Goal: Information Seeking & Learning: Learn about a topic

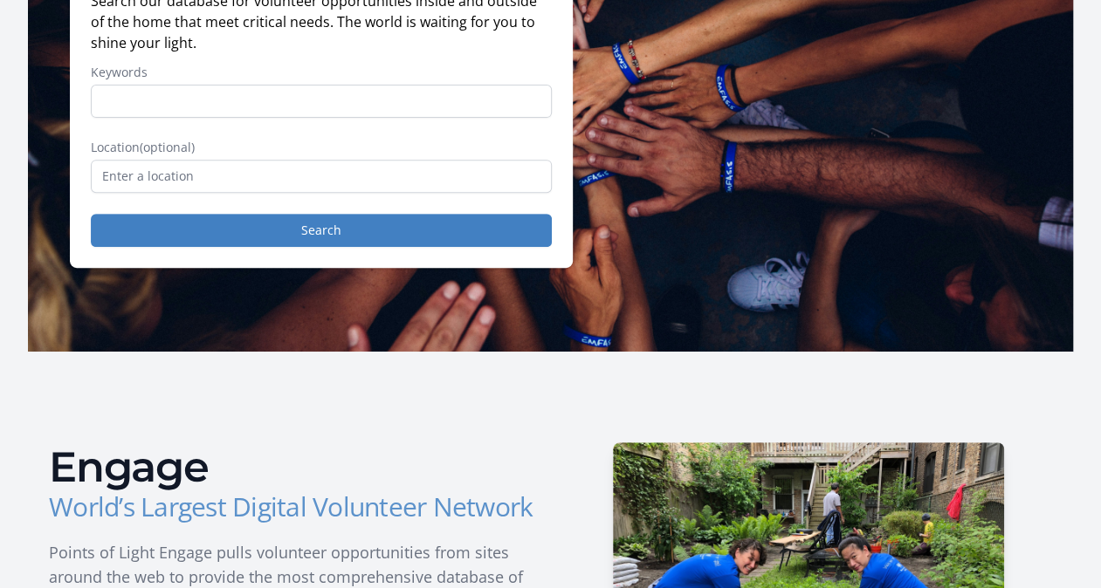
scroll to position [250, 0]
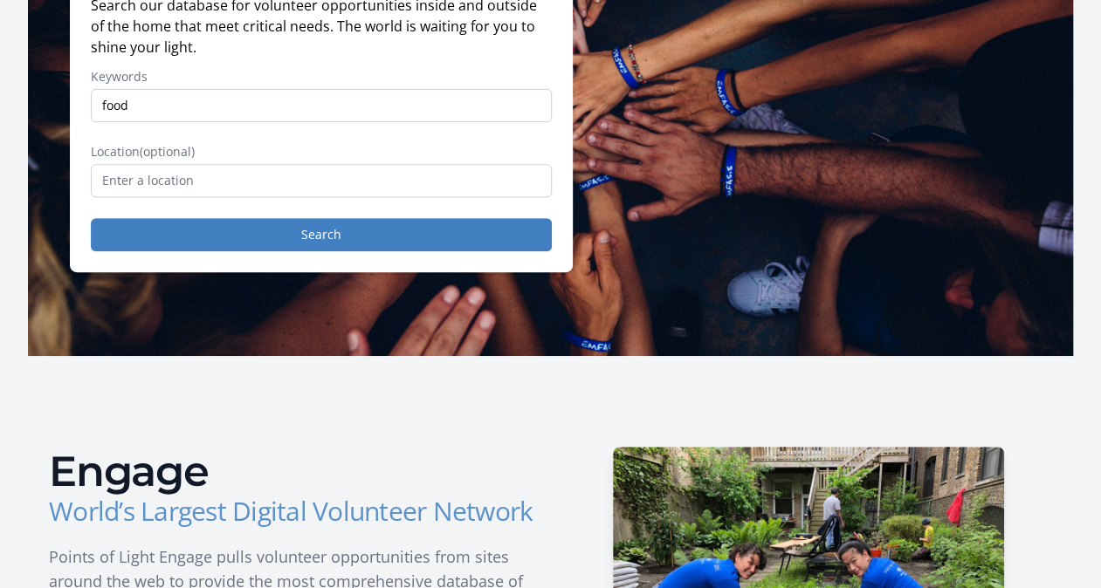
type input "food"
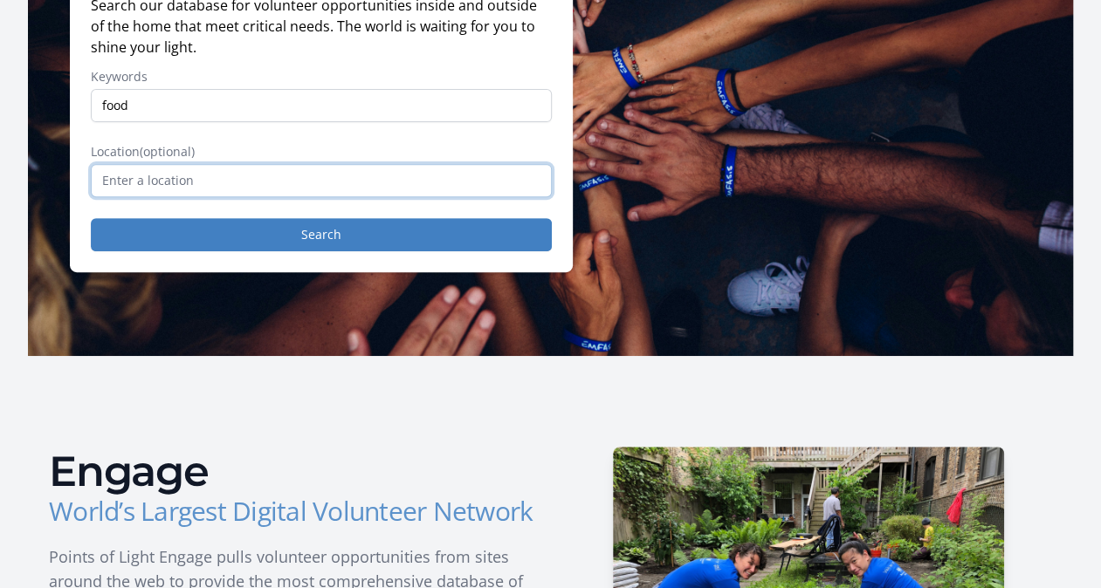
drag, startPoint x: 231, startPoint y: 180, endPoint x: 102, endPoint y: 180, distance: 129.2
click at [102, 180] on input "text" at bounding box center [321, 180] width 461 height 33
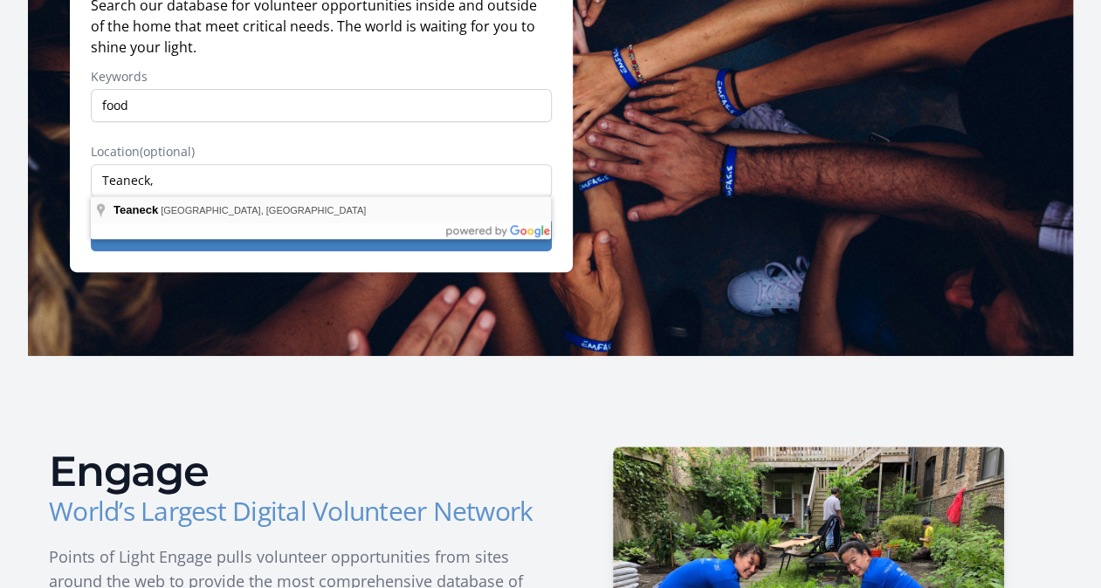
type input "[GEOGRAPHIC_DATA], [GEOGRAPHIC_DATA], [GEOGRAPHIC_DATA]"
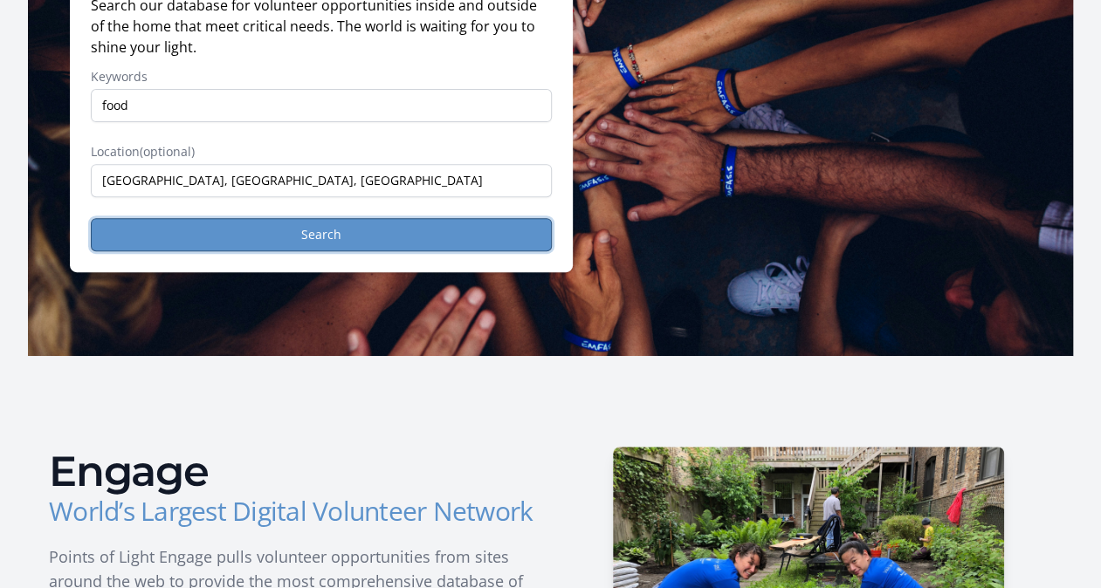
click at [281, 230] on button "Search" at bounding box center [321, 234] width 461 height 33
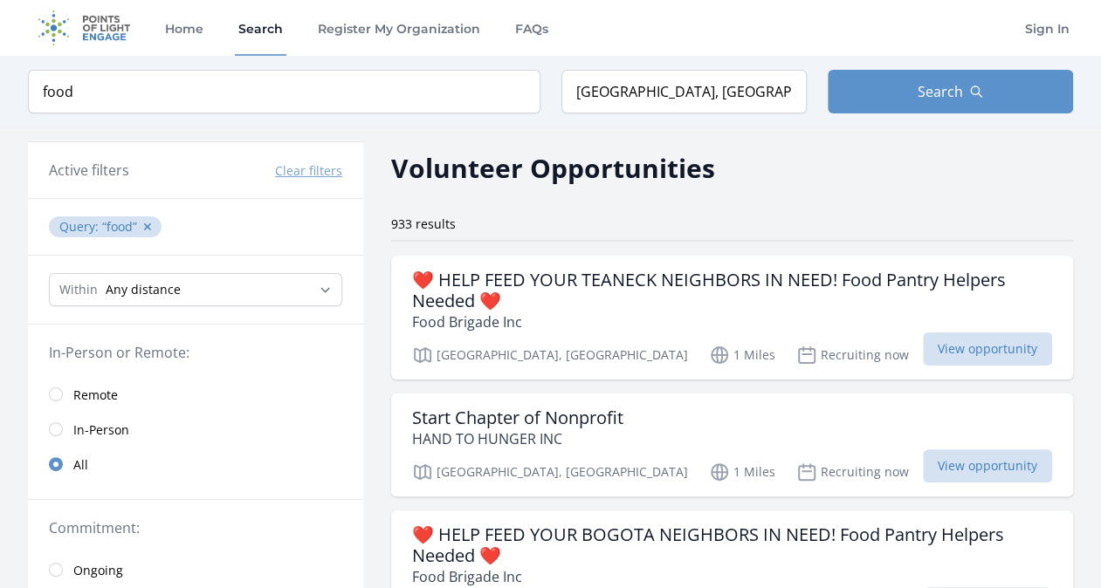
click at [819, 491] on div "Start Chapter of Nonprofit HAND TO HUNGER INC [DEMOGRAPHIC_DATA], [GEOGRAPHIC_D…" at bounding box center [732, 445] width 682 height 103
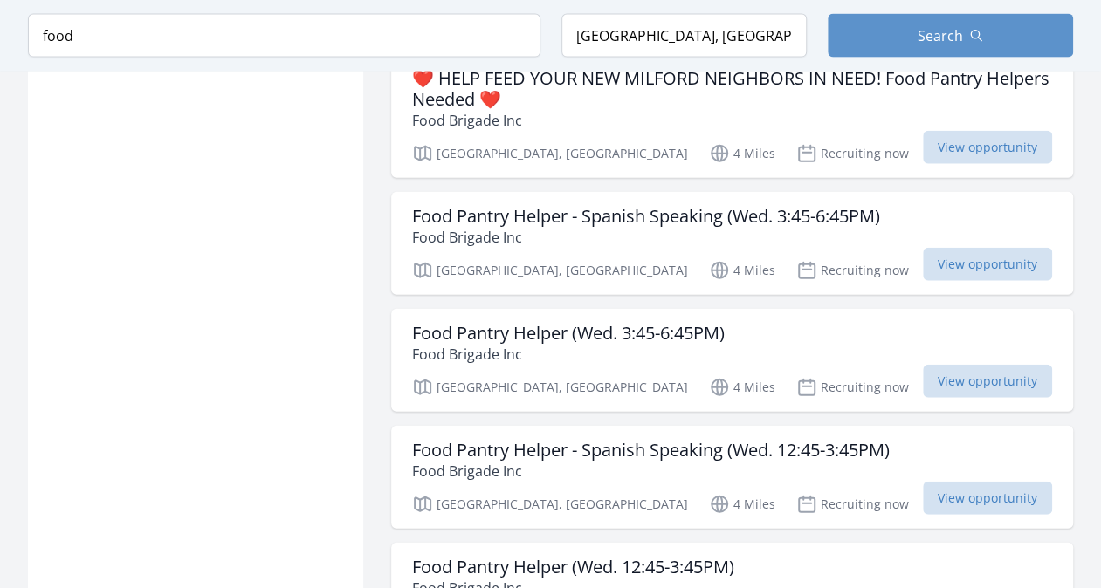
scroll to position [1969, 0]
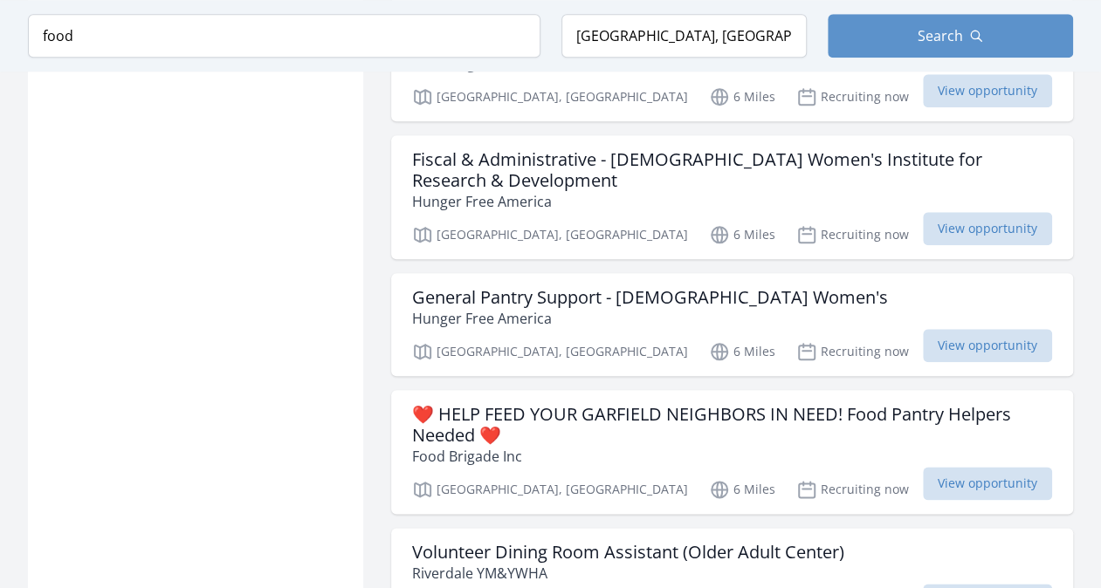
scroll to position [4092, 0]
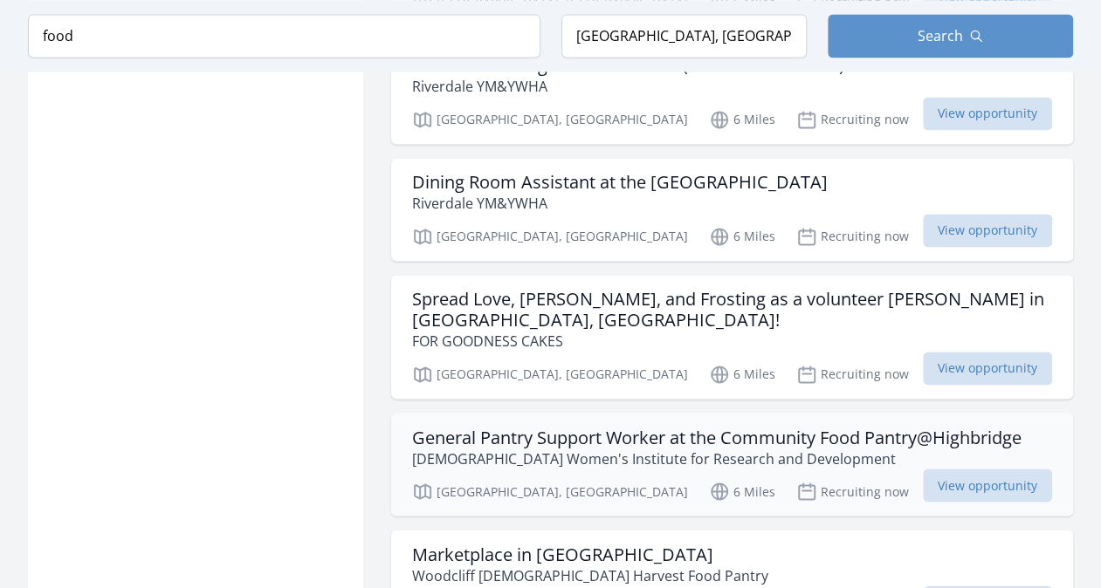
scroll to position [4567, 0]
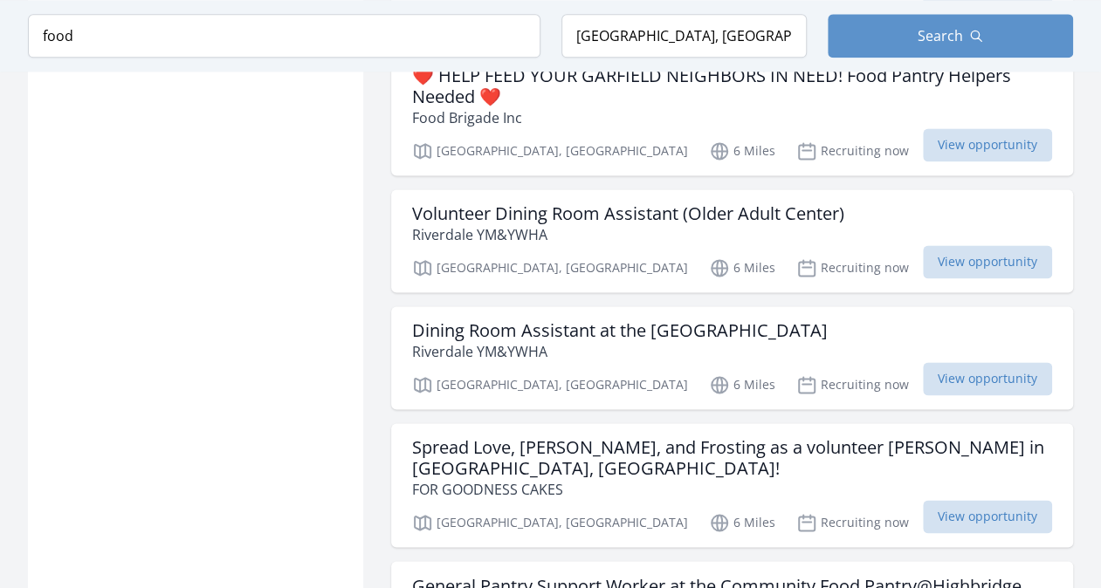
scroll to position [4416, 0]
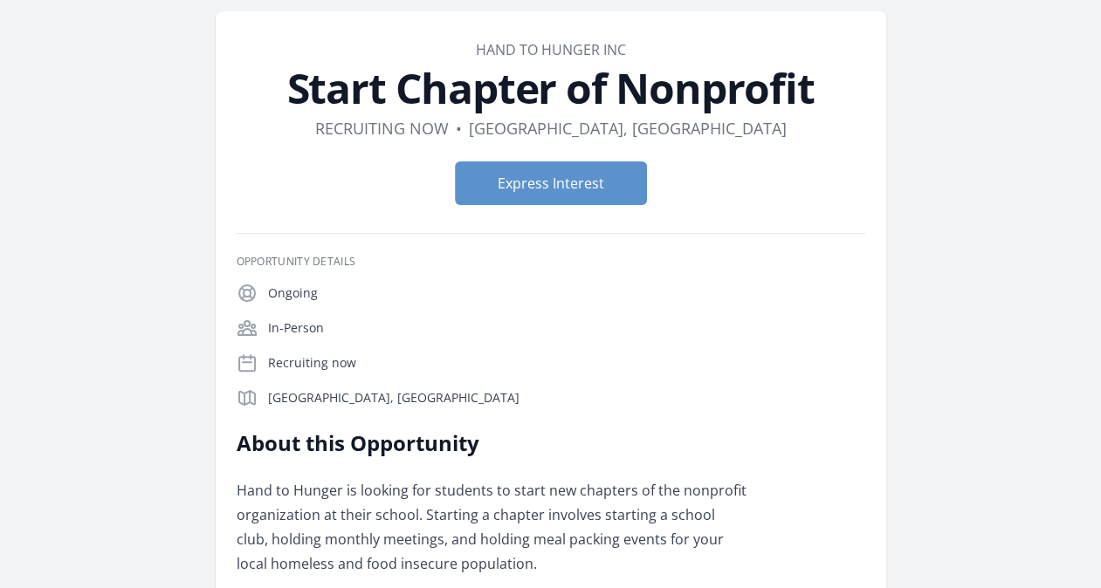
scroll to position [66, 0]
